Goal: Information Seeking & Learning: Learn about a topic

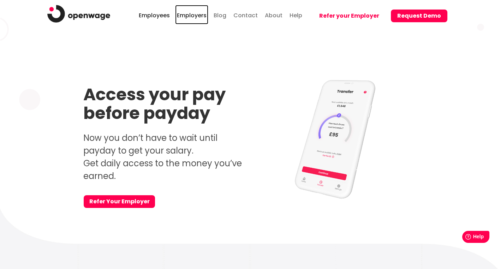
click at [196, 16] on link "Employers" at bounding box center [191, 14] width 33 height 19
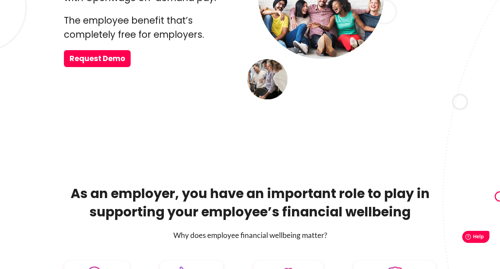
scroll to position [121, 0]
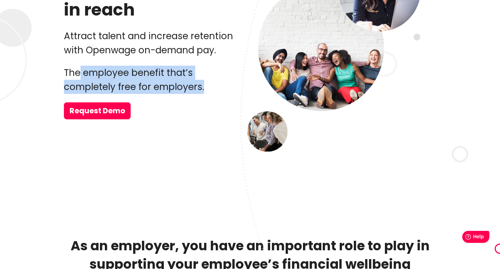
drag, startPoint x: 81, startPoint y: 70, endPoint x: 213, endPoint y: 89, distance: 133.0
click at [213, 89] on p "The employee benefit that’s completely free for employers." at bounding box center [154, 80] width 181 height 28
copy p "employee benefit that’s completely free for employers."
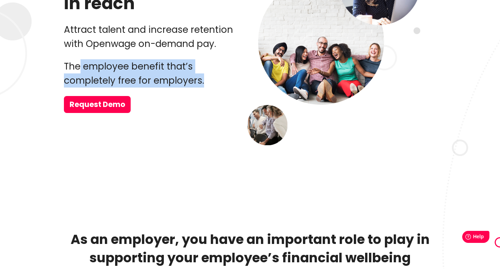
scroll to position [0, 0]
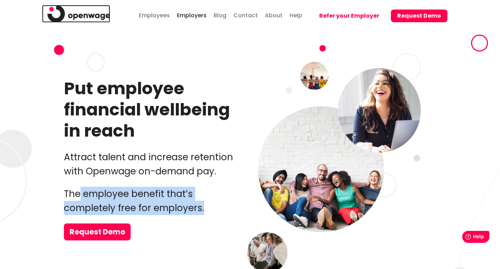
click at [82, 11] on img at bounding box center [78, 14] width 63 height 18
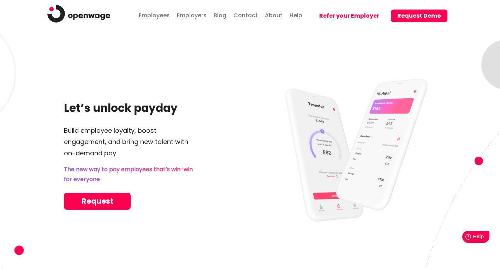
click at [148, 171] on p "The new way to pay employees that’s win-win for everyone" at bounding box center [154, 175] width 181 height 20
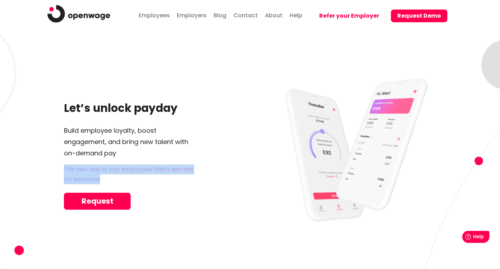
click at [148, 171] on p "The new way to pay employees that’s win-win for everyone" at bounding box center [154, 175] width 181 height 20
copy div "The new way to pay employees that’s win-win for everyone"
